Goal: Information Seeking & Learning: Learn about a topic

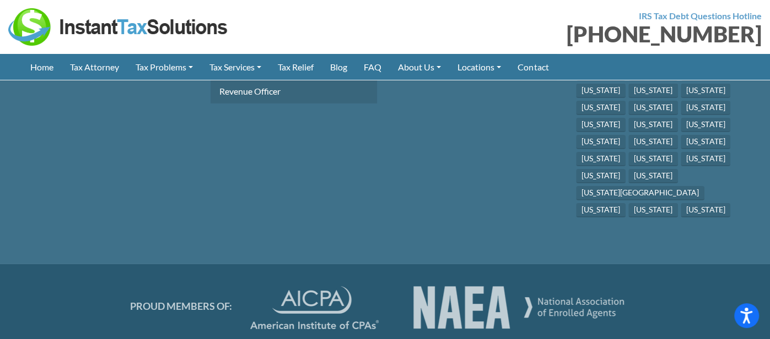
scroll to position [2371, 0]
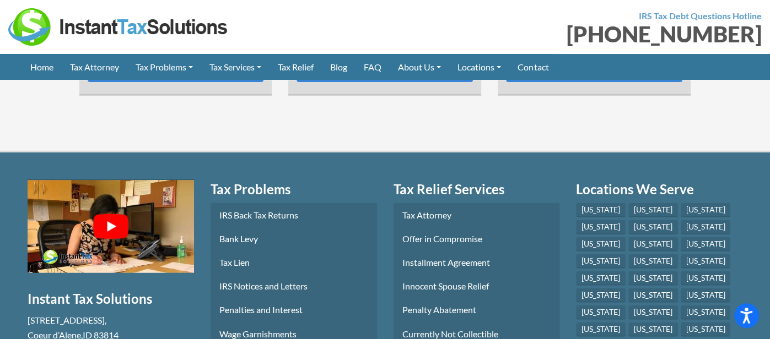
scroll to position [4758, 0]
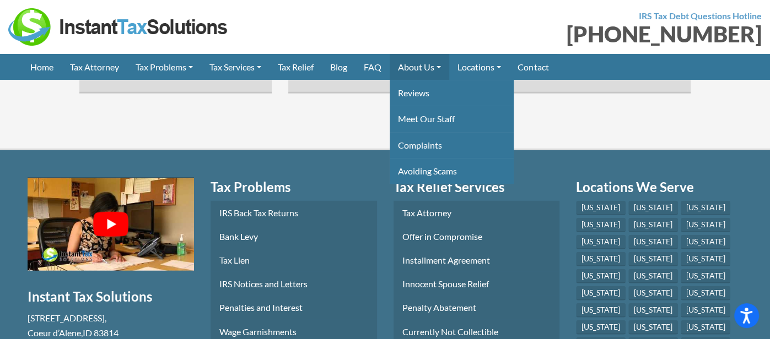
click at [427, 64] on link "About Us" at bounding box center [418, 67] width 59 height 26
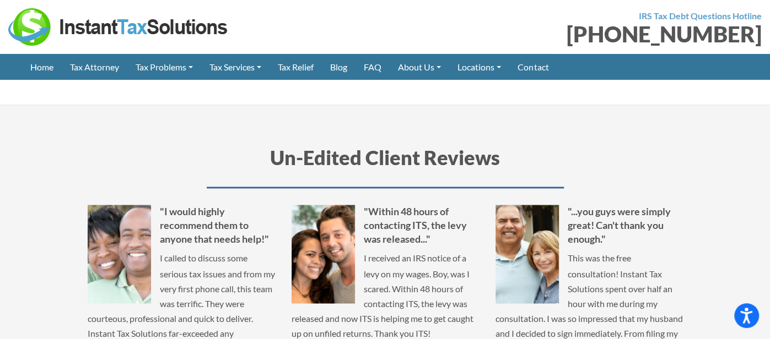
scroll to position [1135, 0]
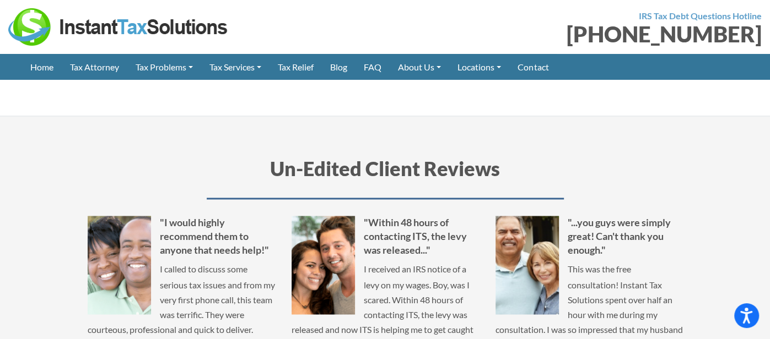
click at [434, 175] on div "Un-Edited Client Reviews "The entire staff was very helpful and courteous throu…" at bounding box center [385, 327] width 628 height 344
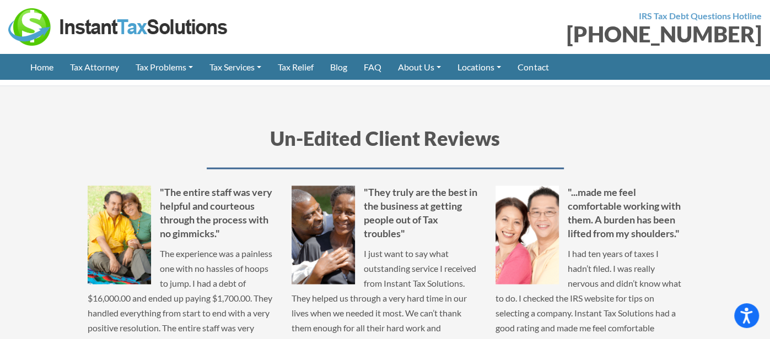
scroll to position [1167, 0]
